Goal: Navigation & Orientation: Find specific page/section

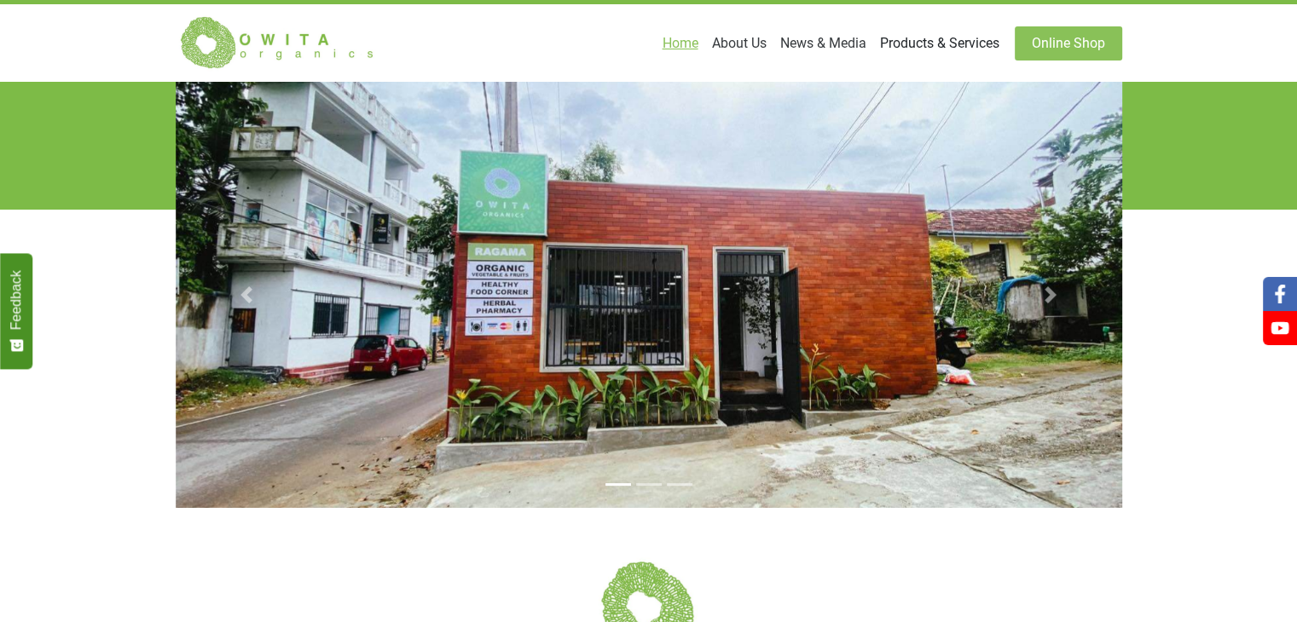
click at [920, 47] on link "Products & Services" at bounding box center [939, 43] width 133 height 34
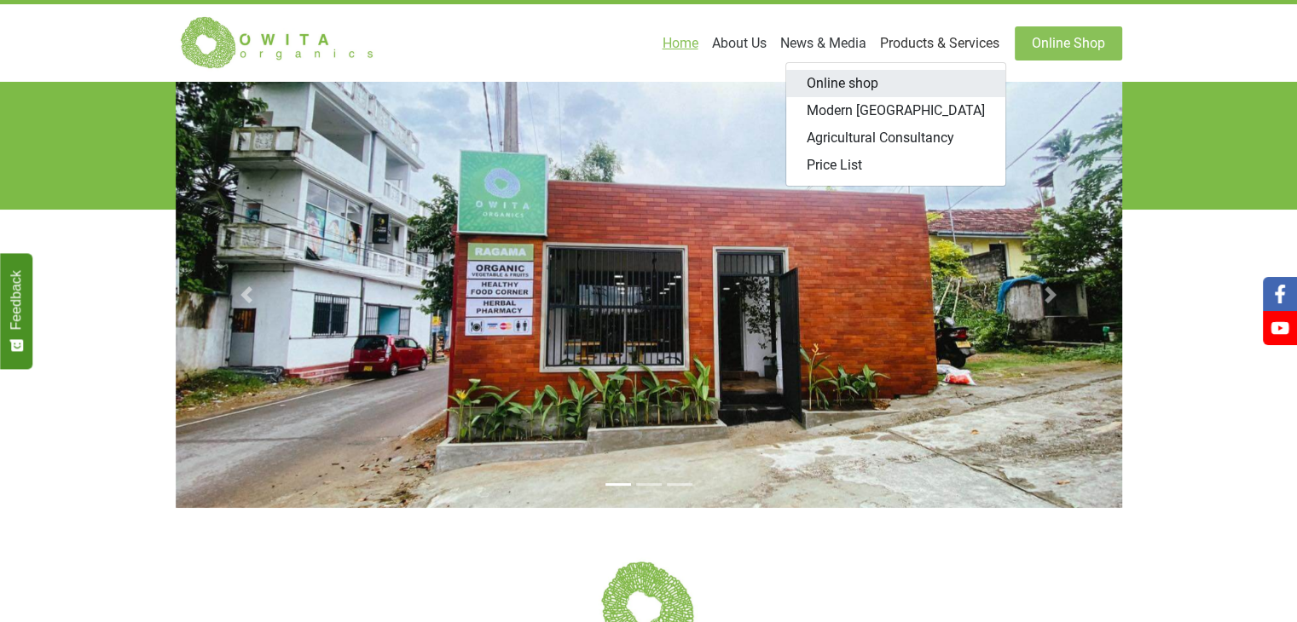
click at [865, 90] on link "Online shop" at bounding box center [895, 83] width 219 height 27
